Goal: Obtain resource: Download file/media

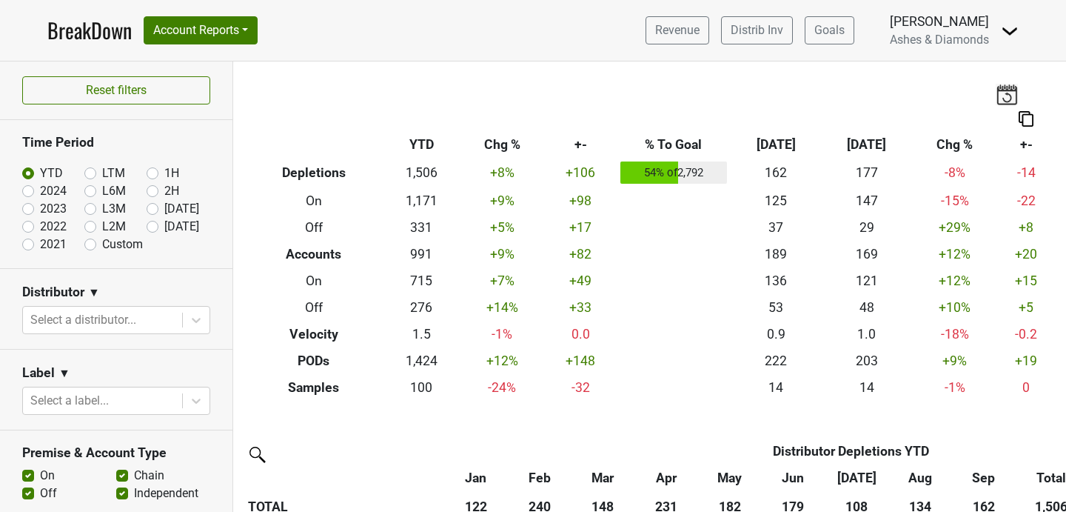
scroll to position [237, 0]
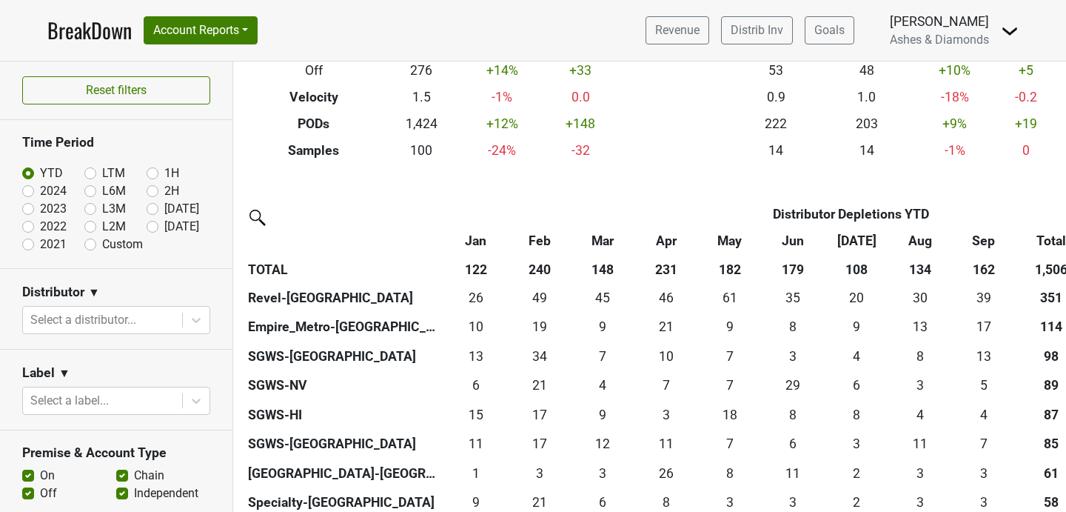
click at [73, 50] on nav "BreakDown Account Reports SuperRanker Map Award Progress Chain Compliance CRM N…" at bounding box center [533, 30] width 995 height 61
click at [78, 22] on link "BreakDown" at bounding box center [89, 30] width 84 height 31
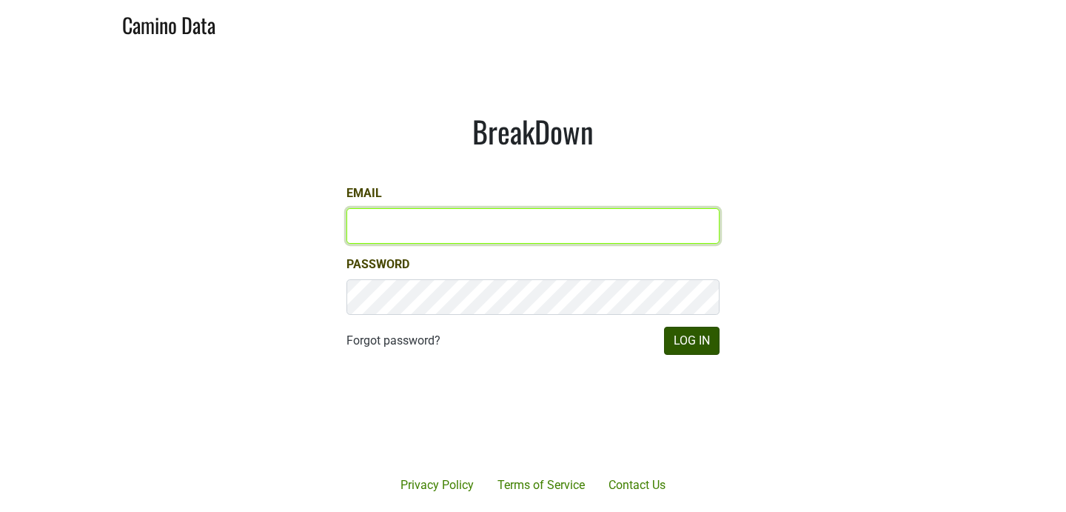
type input "chad@ashesdiamonds.com"
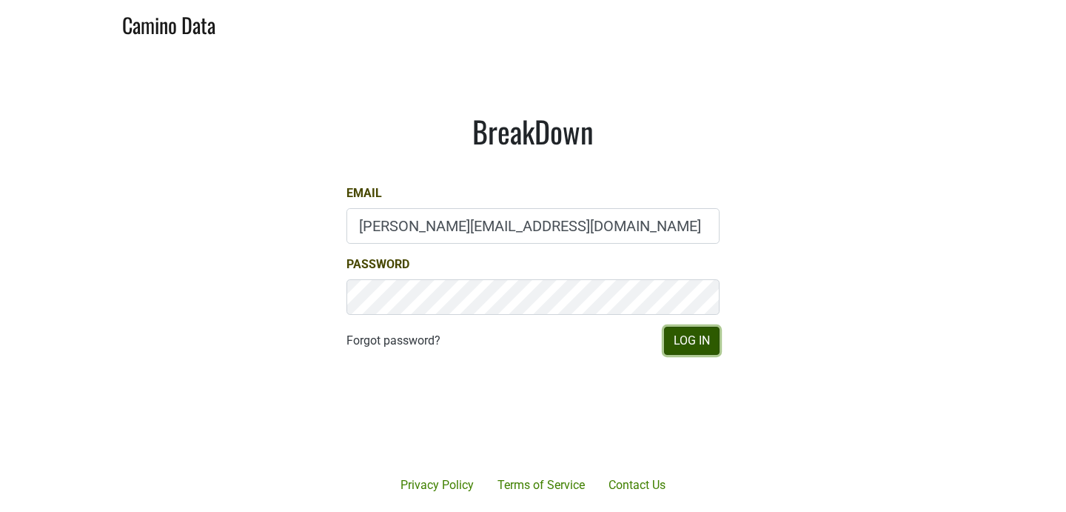
click at [687, 349] on button "Log In" at bounding box center [692, 341] width 56 height 28
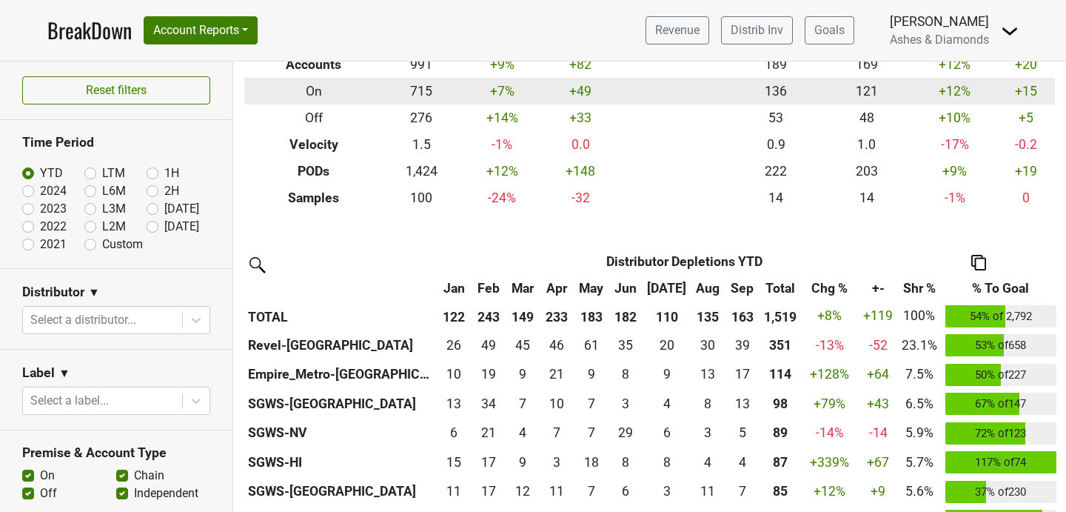
scroll to position [184, 0]
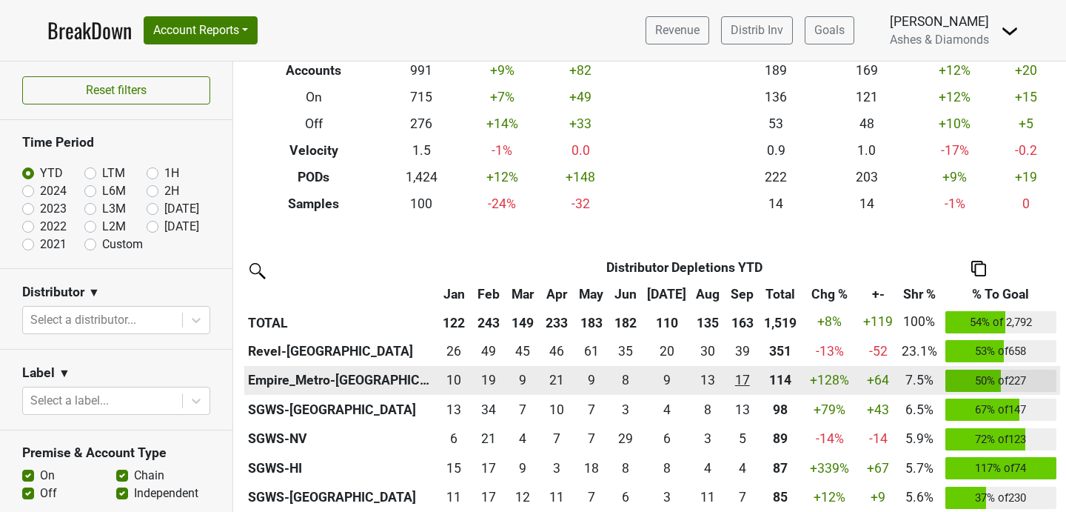
click at [740, 387] on div "17 17" at bounding box center [742, 379] width 27 height 19
click at [275, 378] on th "Empire_Metro-NY" at bounding box center [340, 381] width 193 height 30
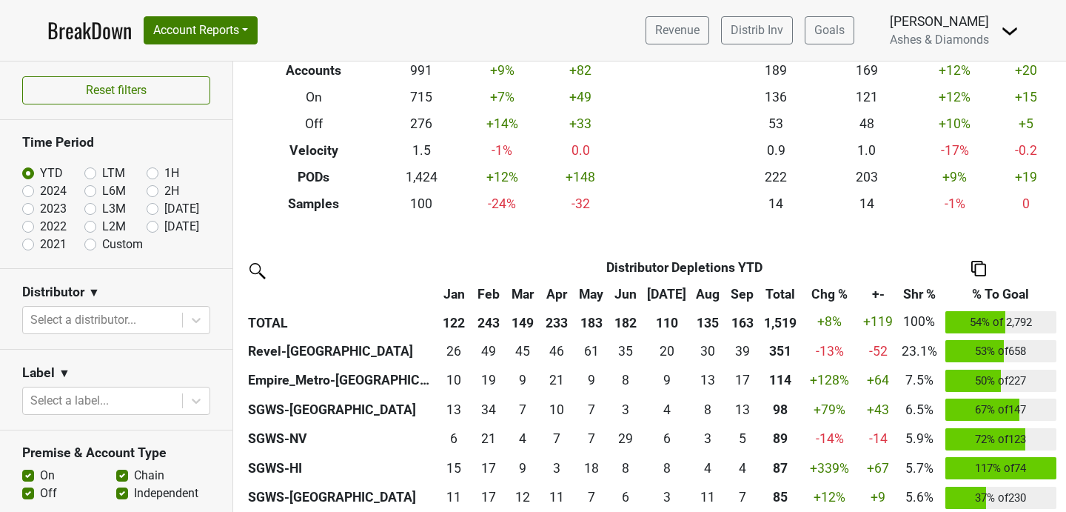
click at [740, 47] on div "Revenue Distrib Inv Goals Chad Walsh Ashes & Diamonds Control Center Open Leadr…" at bounding box center [826, 30] width 385 height 37
click at [741, 35] on link "Distrib Inv" at bounding box center [757, 30] width 72 height 28
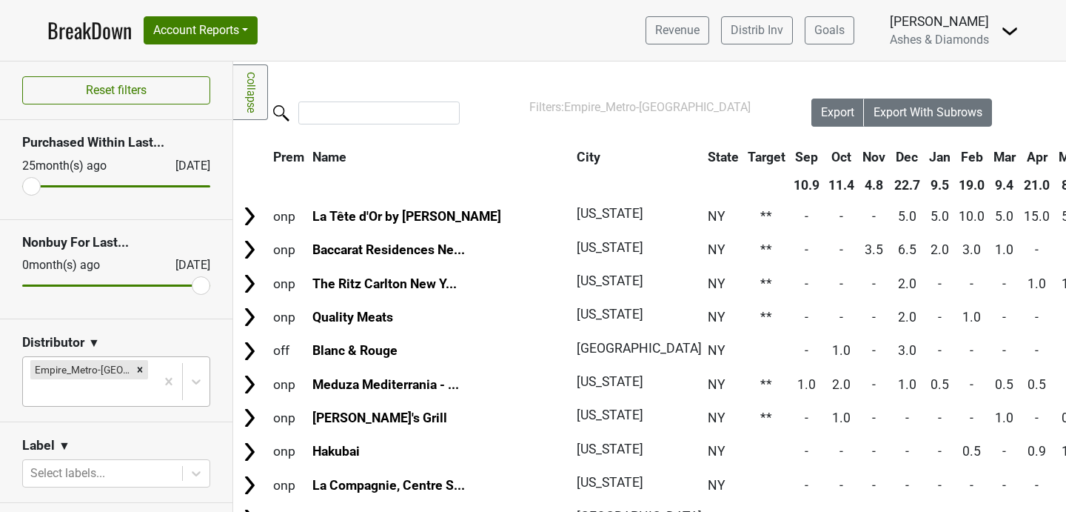
scroll to position [565, 0]
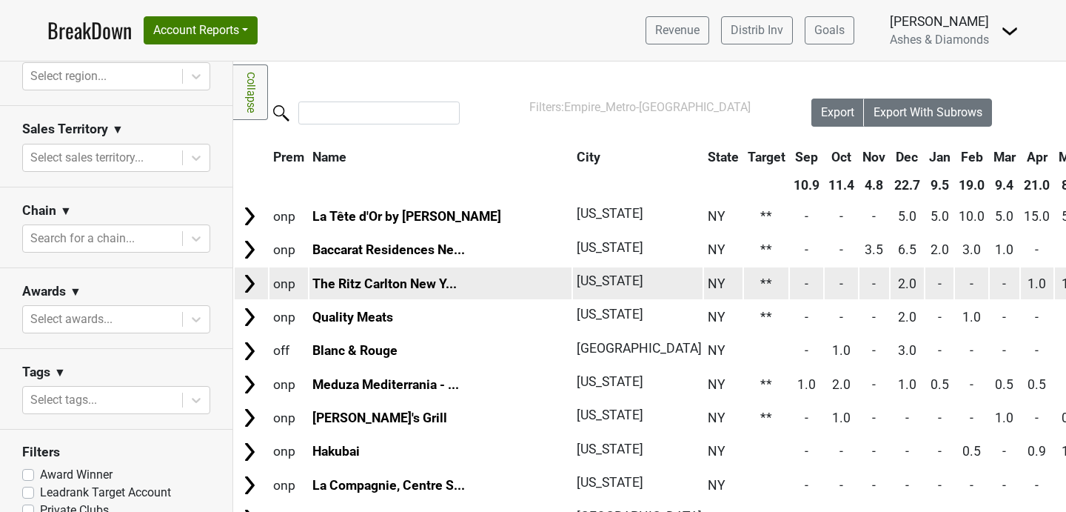
click at [825, 284] on td "-" at bounding box center [841, 283] width 33 height 32
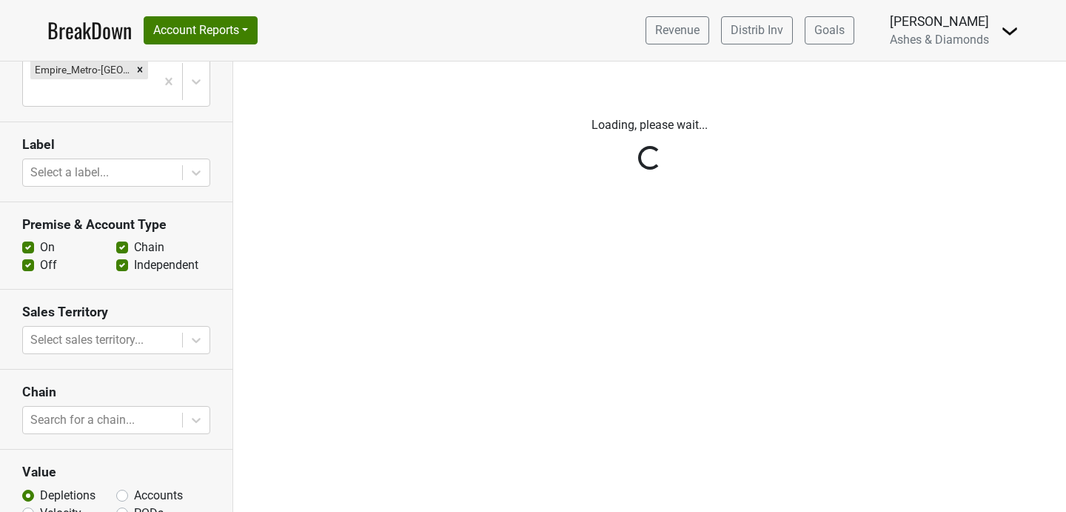
scroll to position [267, 0]
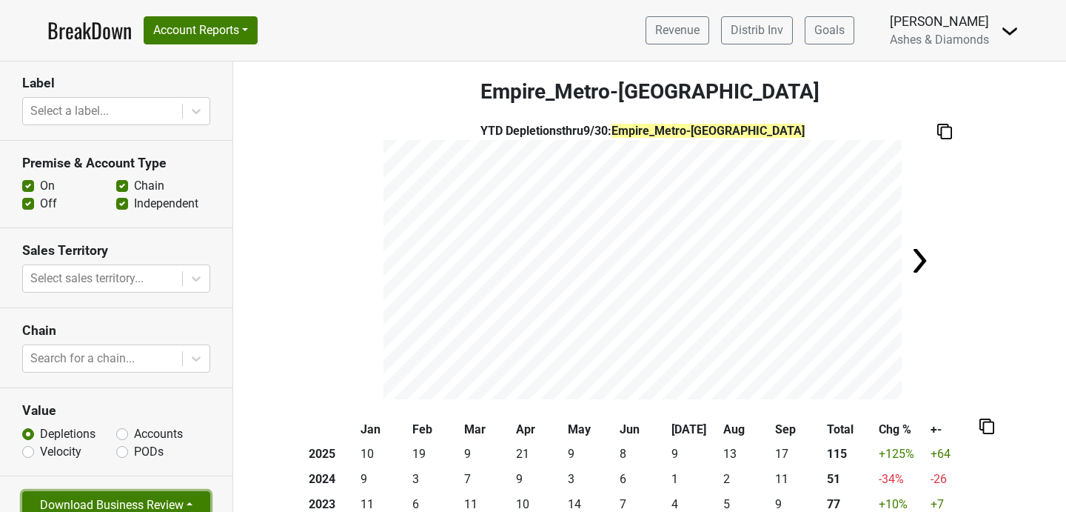
click at [144, 492] on button "Download Business Review" at bounding box center [116, 505] width 188 height 28
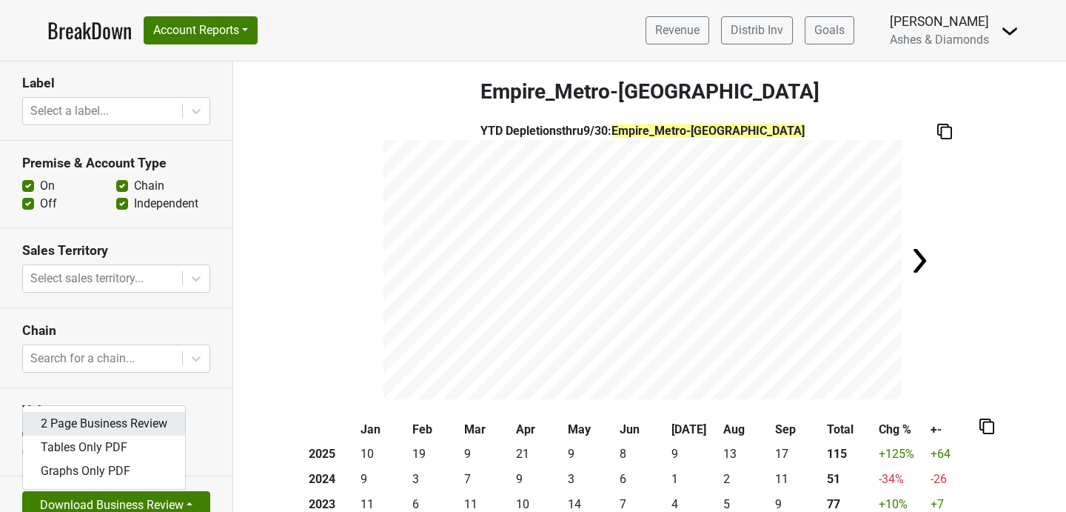
click at [121, 412] on link "2 Page Business Review" at bounding box center [104, 424] width 162 height 24
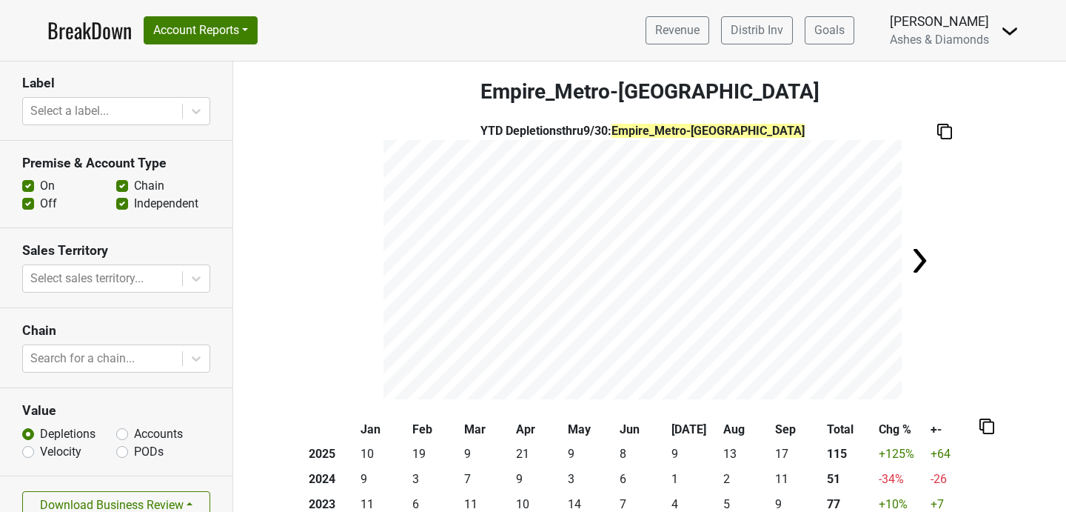
click at [363, 44] on nav "BreakDown Account Reports SuperRanker Map Award Progress Chain Compliance CRM N…" at bounding box center [533, 30] width 995 height 61
click at [332, 166] on div "YTD Depletions thru 9/30 : Empire_Metro-NY" at bounding box center [649, 260] width 833 height 277
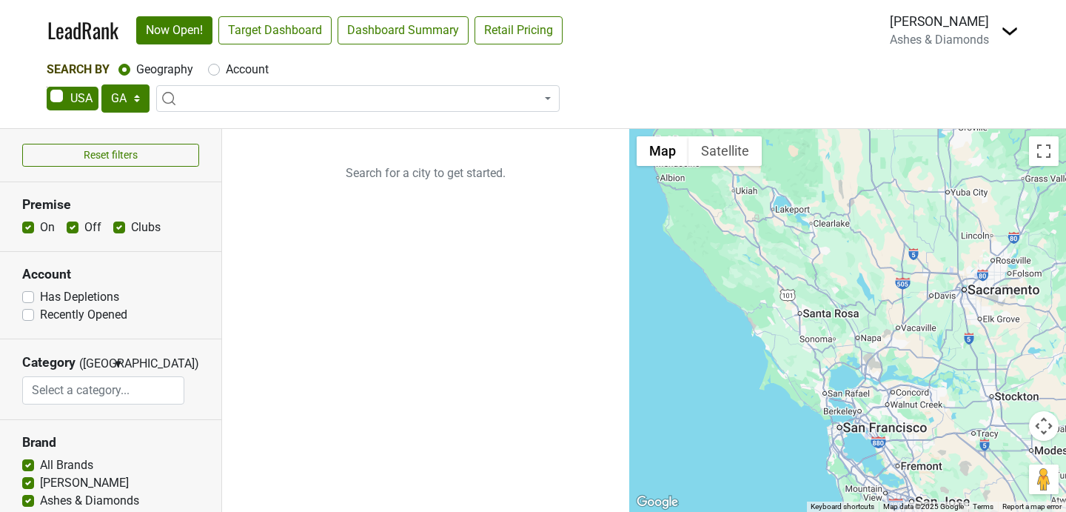
select select "GA"
select select
click at [134, 99] on select "AK AL AR AZ CA CO CT DC DE FL GA HI IA ID IL IN KS KY LA MA MD ME MI MN MO MS M…" at bounding box center [125, 98] width 48 height 28
select select "NY"
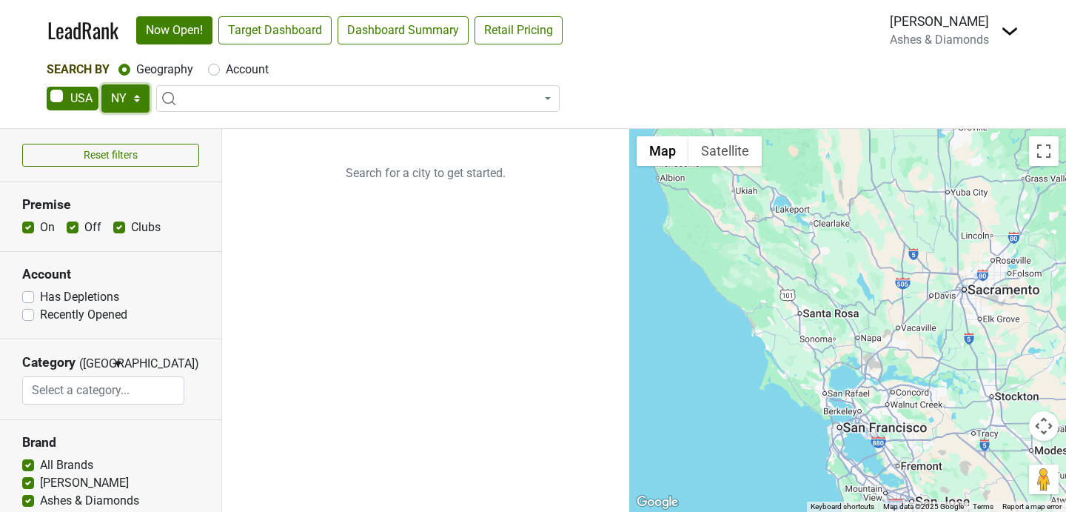
click at [101, 84] on select "AK AL AR AZ CA CO CT DC DE FL GA HI IA ID IL IN KS KY LA MA MD ME MI MN MO MS M…" at bounding box center [125, 98] width 48 height 28
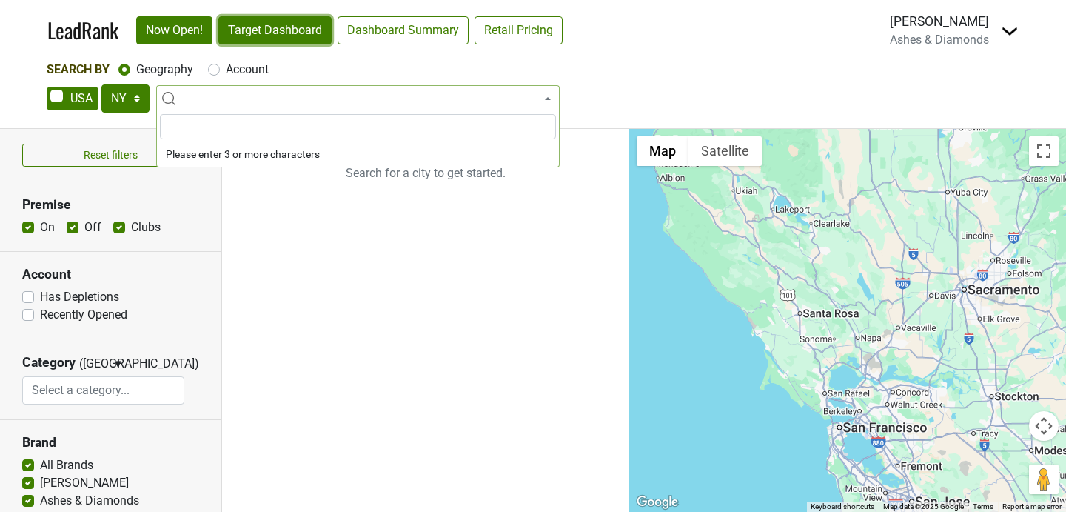
click at [267, 25] on link "Target Dashboard" at bounding box center [274, 30] width 113 height 28
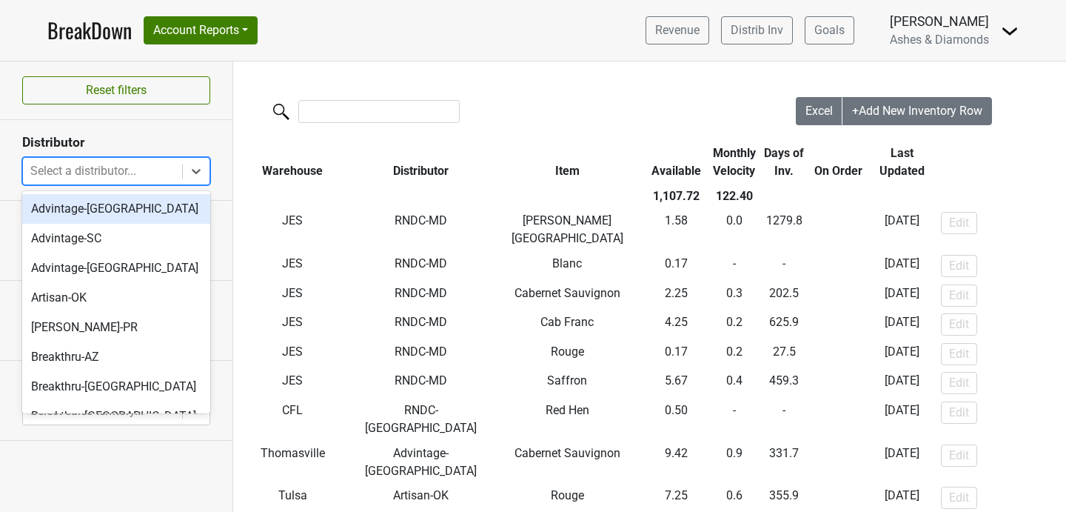
click at [99, 170] on div at bounding box center [102, 171] width 144 height 21
type input "ny"
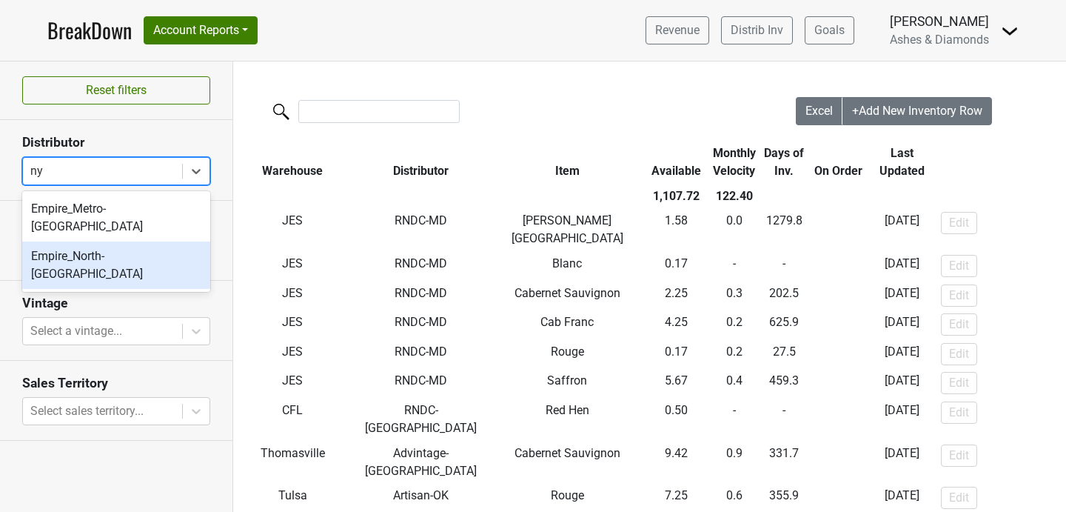
click at [81, 244] on div "Empire_North-[GEOGRAPHIC_DATA]" at bounding box center [116, 264] width 188 height 47
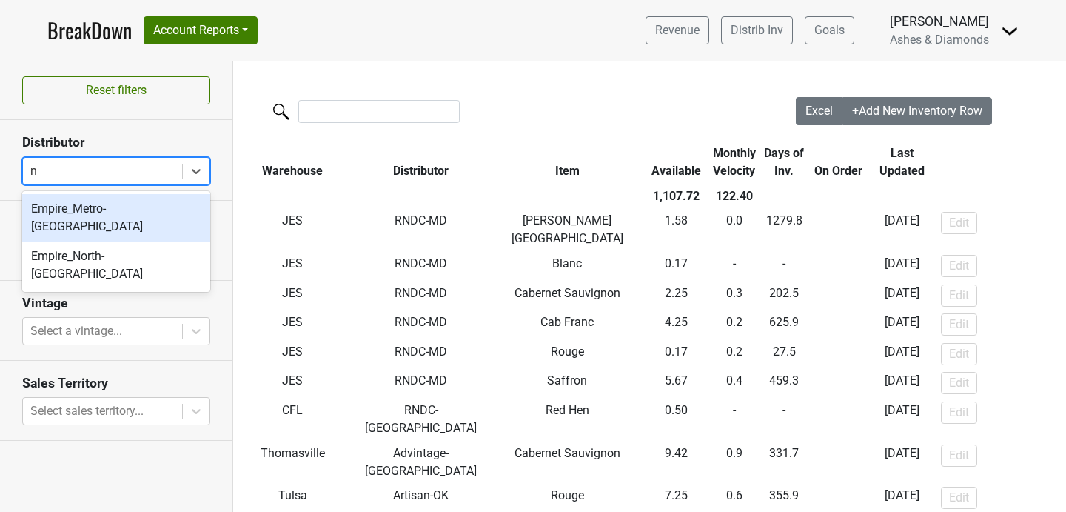
type input "ny"
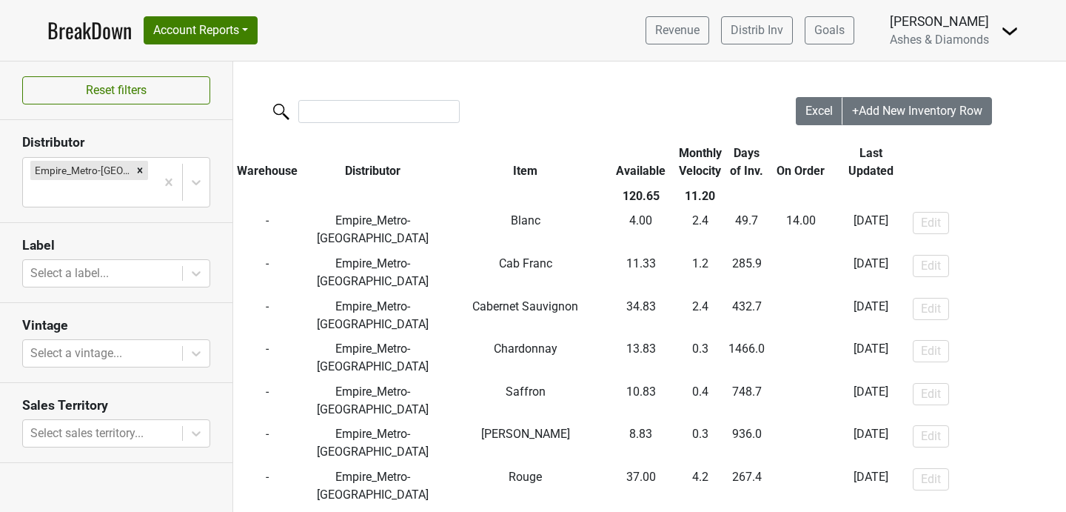
click at [438, 83] on div "Excel +Add New Inventory Row Warehouse Distributor Item Available Monthly Veloc…" at bounding box center [649, 316] width 833 height 510
click at [78, 50] on nav "BreakDown Account Reports SuperRanker Map Award Progress Chain Compliance CRM N…" at bounding box center [533, 30] width 995 height 61
click at [76, 31] on link "BreakDown" at bounding box center [89, 30] width 84 height 31
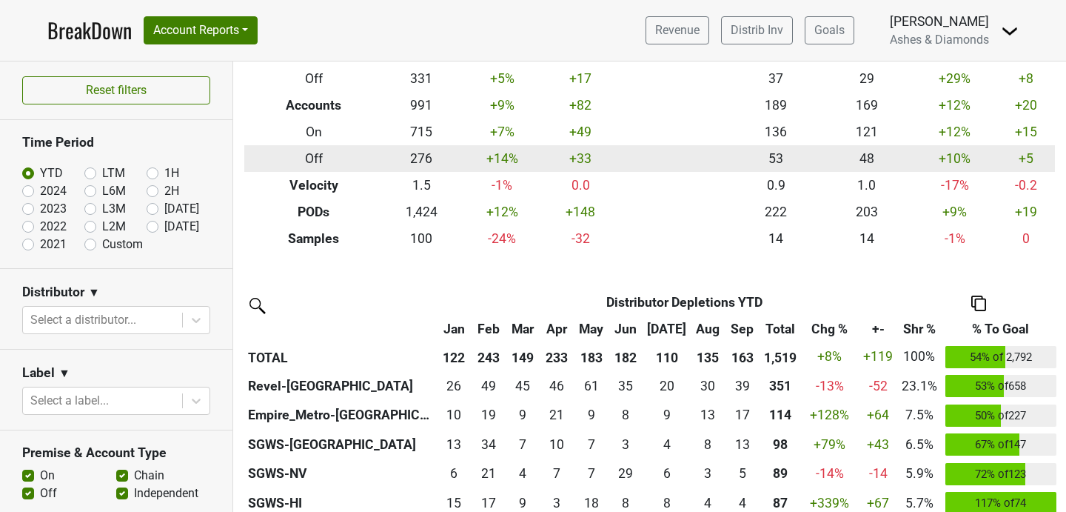
scroll to position [150, 0]
